Goal: Find specific page/section: Find specific page/section

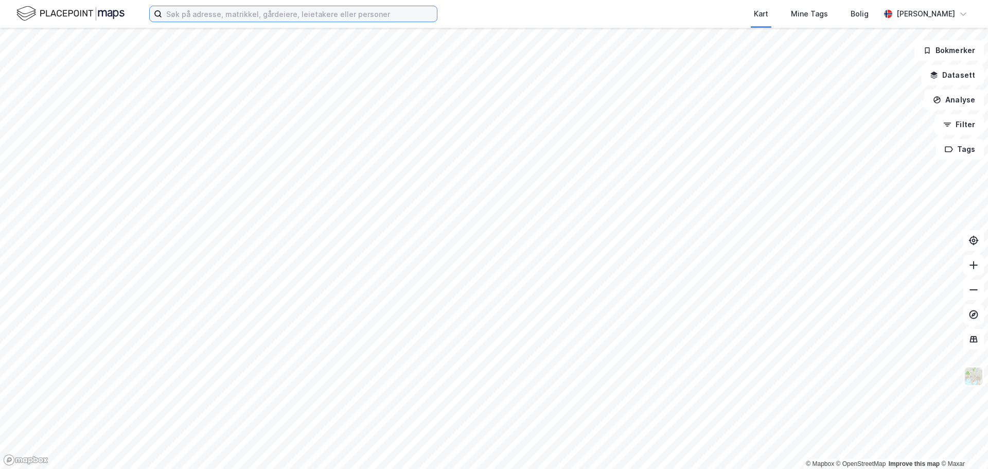
click at [375, 11] on input at bounding box center [299, 13] width 275 height 15
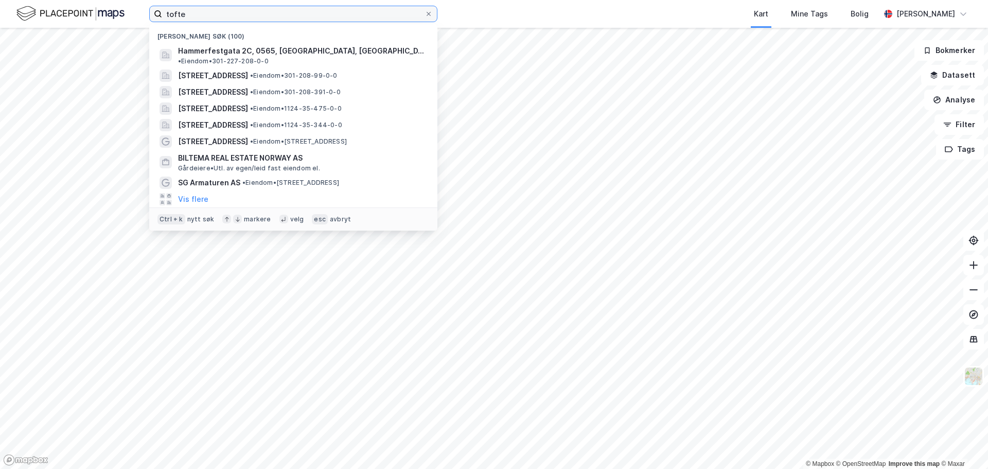
type input "tofte"
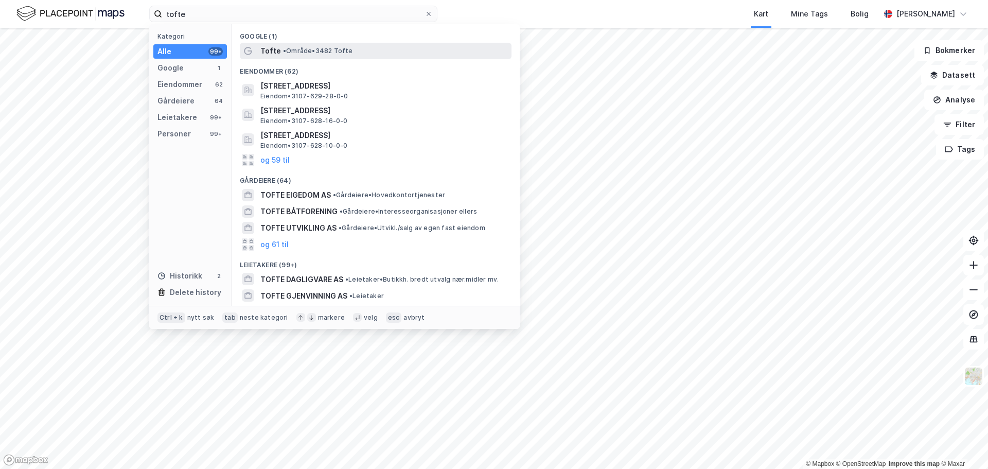
click at [295, 52] on span "• Område • 3482 Tofte" at bounding box center [318, 51] width 70 height 8
